Goal: Transaction & Acquisition: Purchase product/service

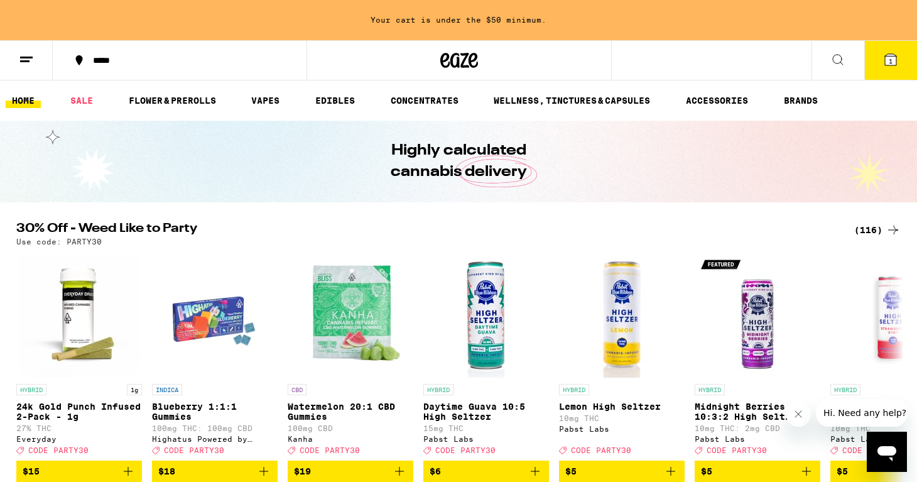
click at [893, 60] on icon at bounding box center [890, 59] width 11 height 11
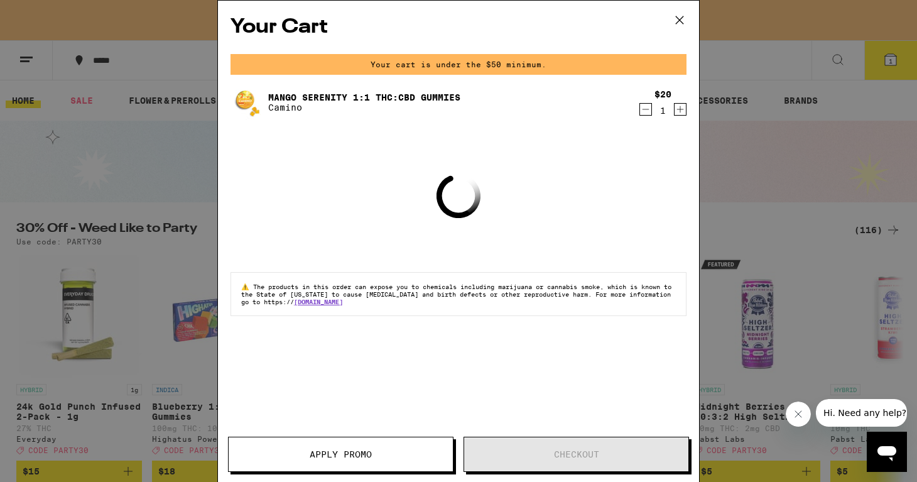
click at [647, 112] on icon "Decrement" at bounding box center [645, 109] width 11 height 15
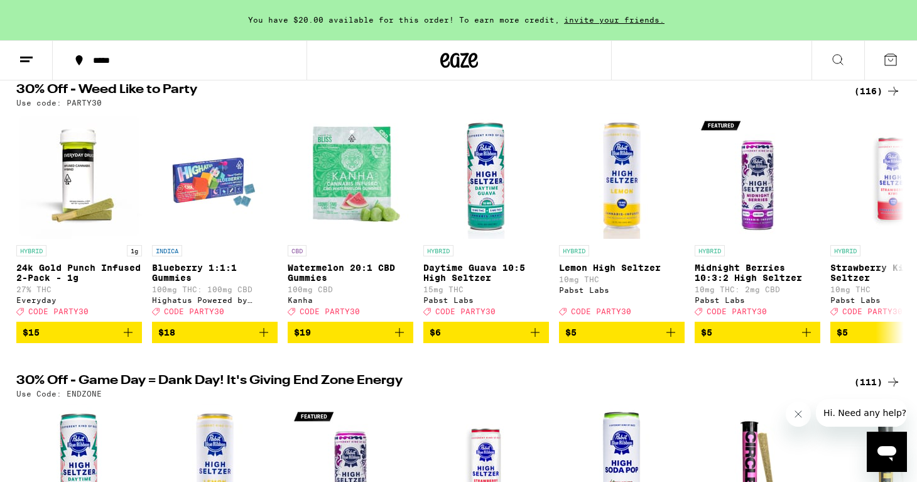
scroll to position [139, 0]
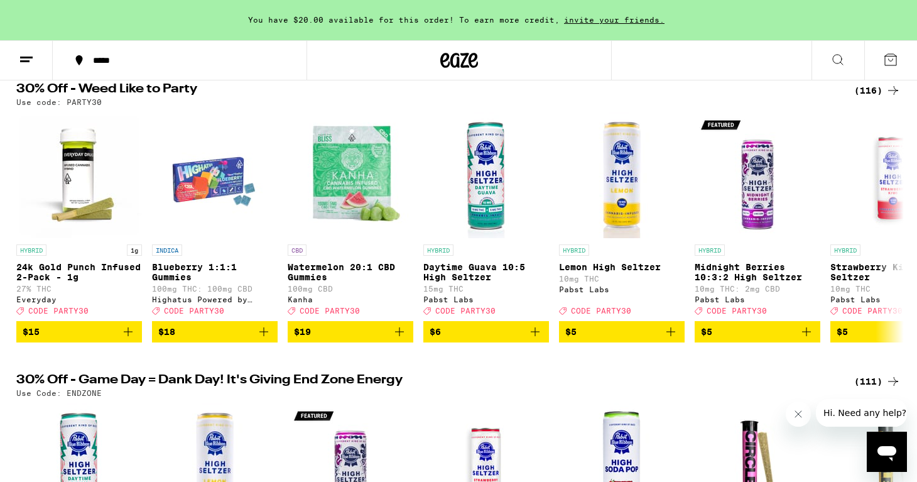
click at [869, 93] on div "(116)" at bounding box center [877, 90] width 46 height 15
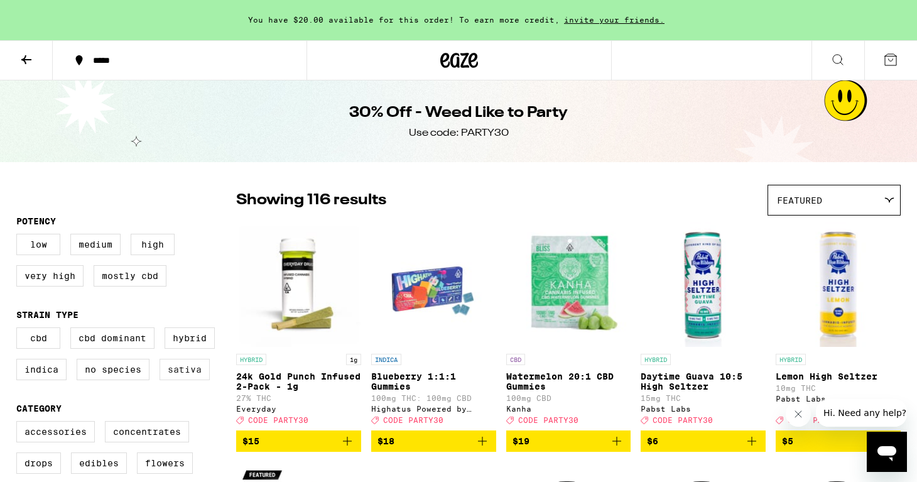
click at [183, 372] on label "Sativa" at bounding box center [185, 369] width 50 height 21
click at [19, 330] on input "Sativa" at bounding box center [19, 329] width 1 height 1
checkbox input "true"
